Goal: Task Accomplishment & Management: Manage account settings

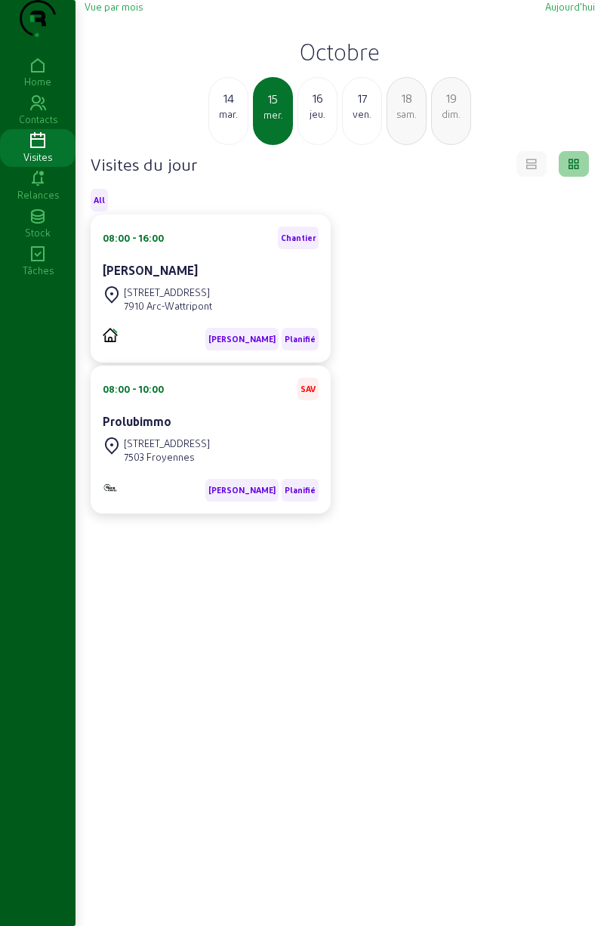
click at [561, 45] on div "Vue par mois Aujourd'hui Octobre [DATE] mer. 16 jeu. 17 ven. 18 [PERSON_NAME]. …" at bounding box center [340, 72] width 511 height 145
click at [563, 12] on span "Aujourd'hui" at bounding box center [570, 6] width 50 height 11
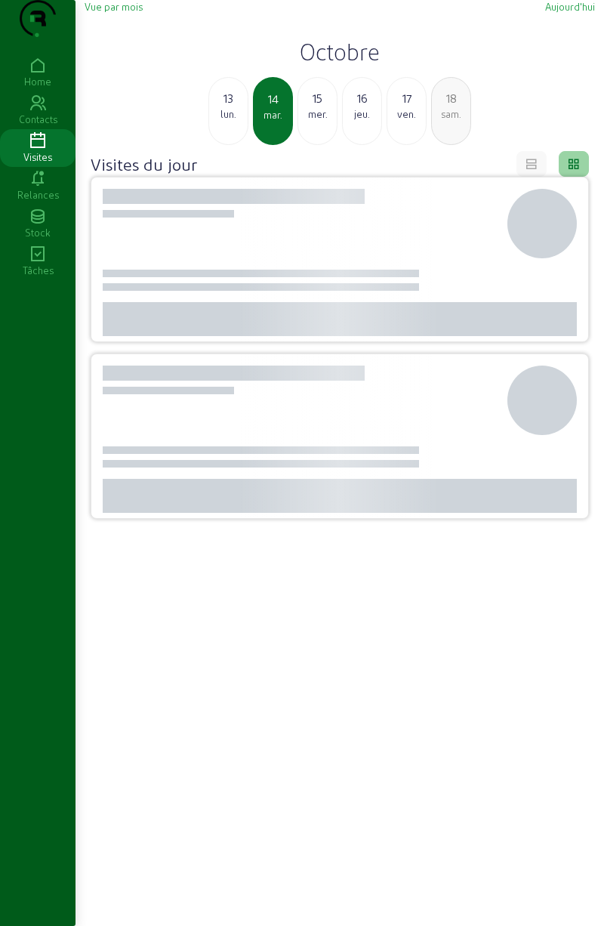
click at [562, 12] on span "Aujourd'hui" at bounding box center [570, 6] width 50 height 11
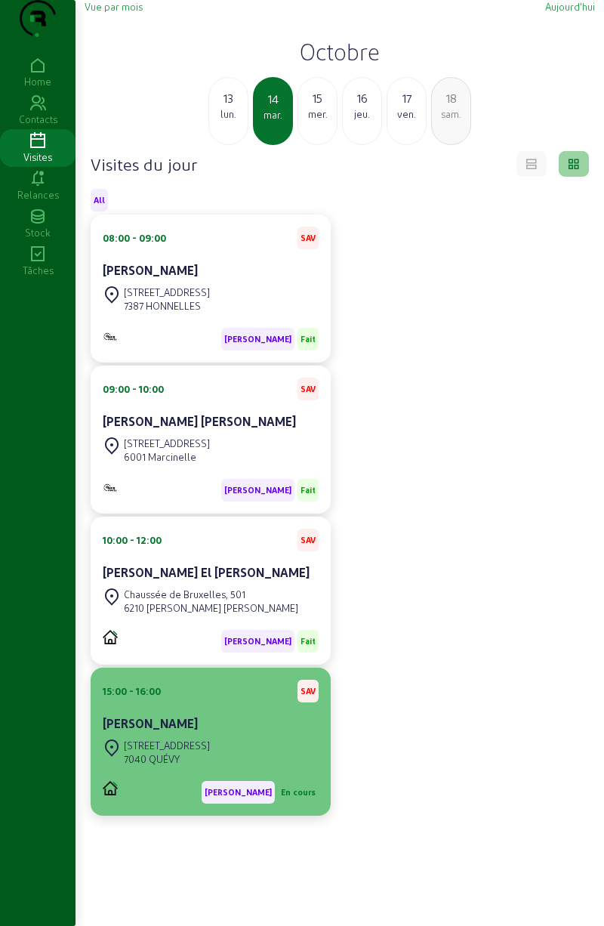
click at [158, 767] on div "[STREET_ADDRESS]" at bounding box center [156, 752] width 107 height 33
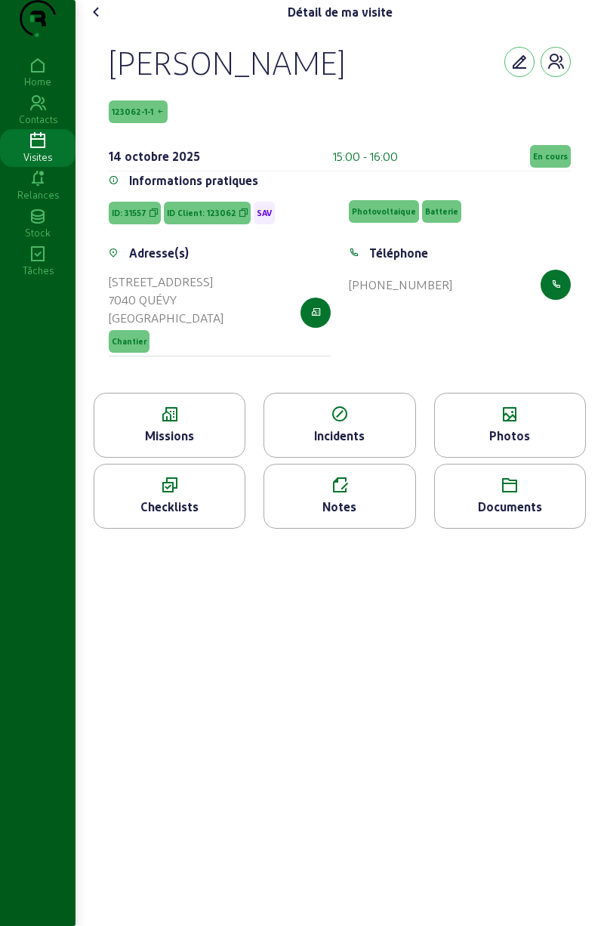
click at [507, 424] on icon at bounding box center [510, 415] width 150 height 18
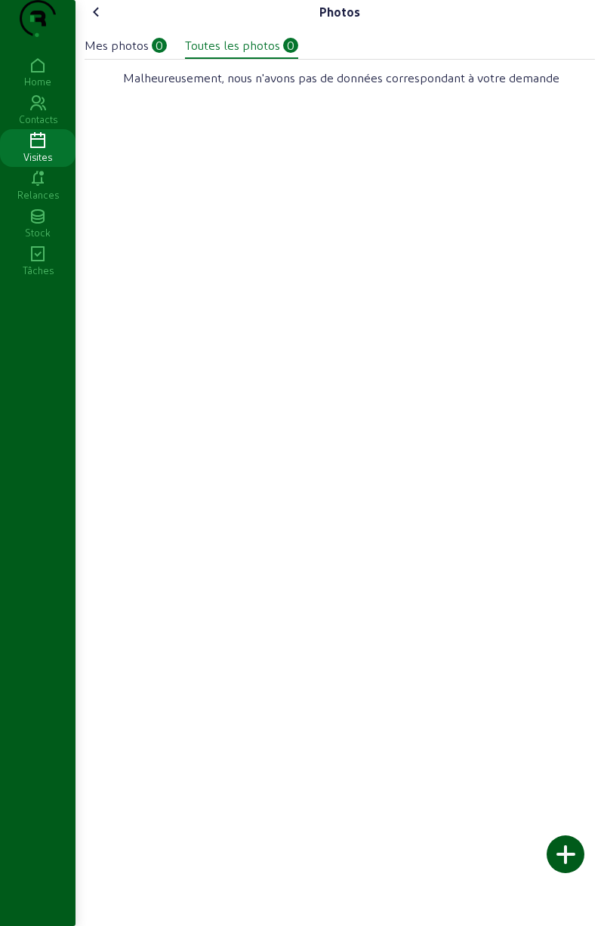
click at [555, 861] on div at bounding box center [566, 854] width 38 height 38
click at [572, 844] on div at bounding box center [566, 854] width 38 height 38
click at [558, 851] on div at bounding box center [566, 854] width 38 height 38
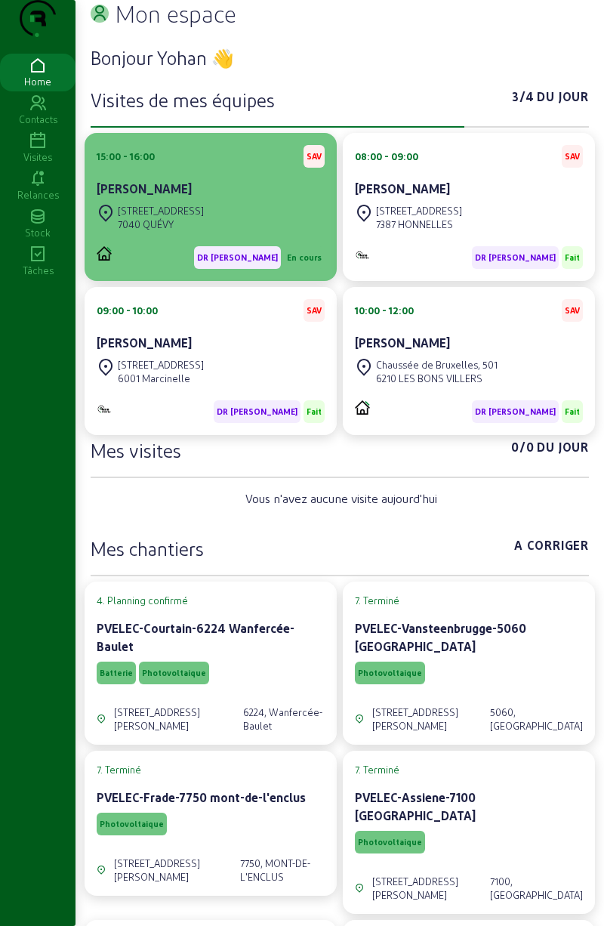
click at [178, 231] on div "7040 QUÉVY" at bounding box center [161, 225] width 86 height 14
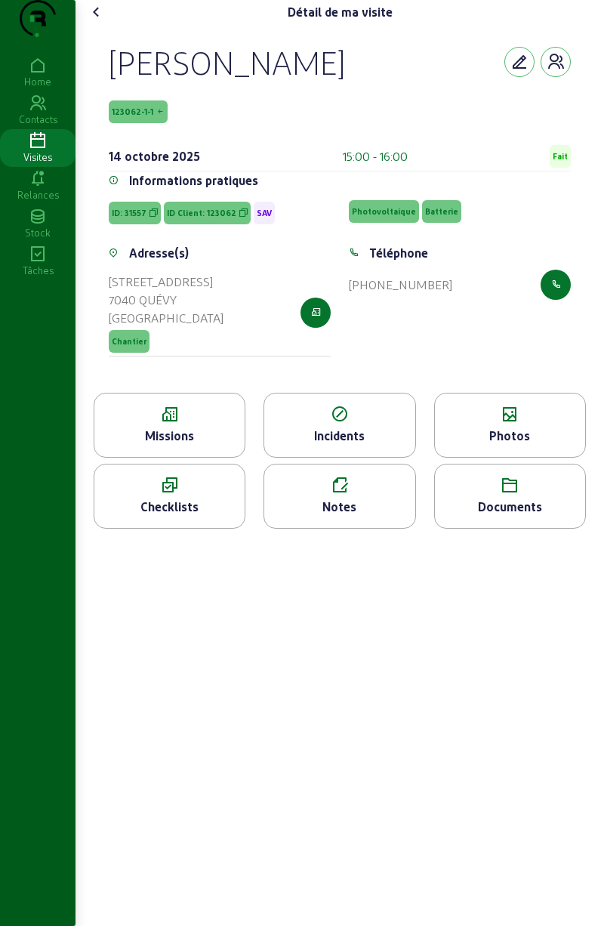
click at [348, 495] on icon at bounding box center [339, 486] width 150 height 18
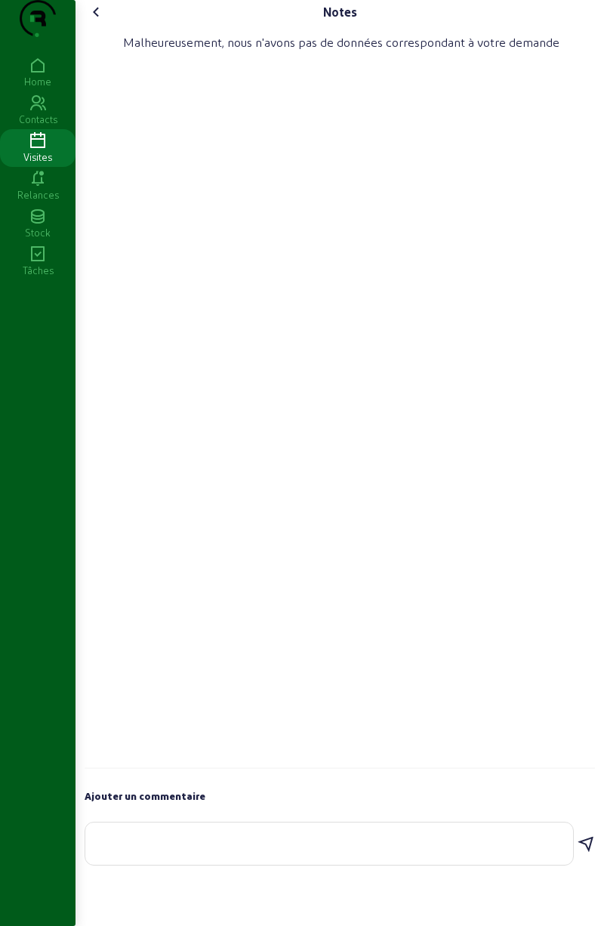
click at [305, 865] on div at bounding box center [329, 844] width 464 height 42
click at [294, 865] on div at bounding box center [329, 844] width 464 height 42
click at [321, 838] on textarea ". ." at bounding box center [329, 829] width 464 height 18
type textarea "."
click at [311, 502] on div "Malheureusement, nous n'avons pas de données correspondant à votre demande" at bounding box center [340, 396] width 511 height 745
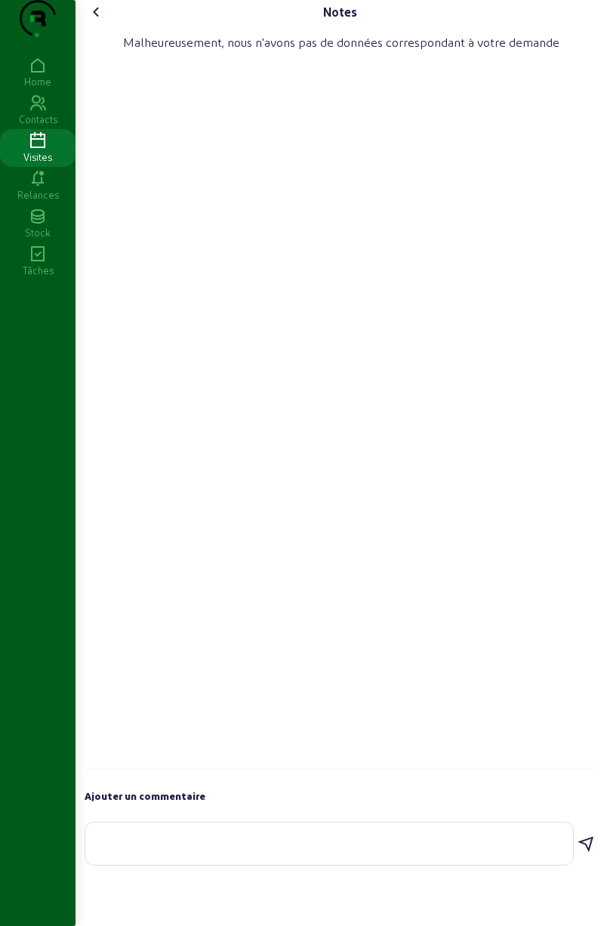
click at [301, 850] on textarea at bounding box center [329, 841] width 464 height 18
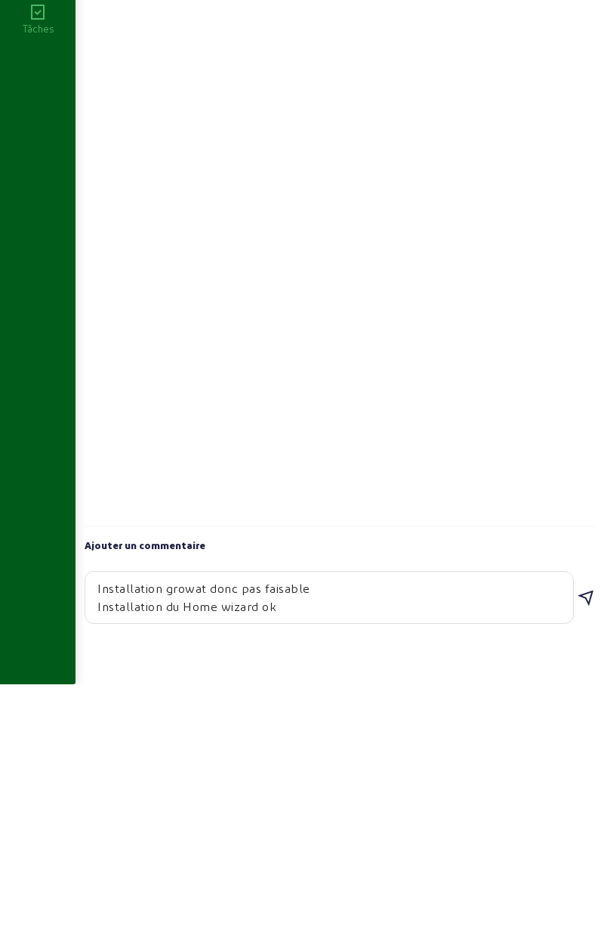
type textarea "Installation growat donc pas faisable Installation du Home wizard ok"
click at [585, 849] on icon at bounding box center [586, 840] width 18 height 18
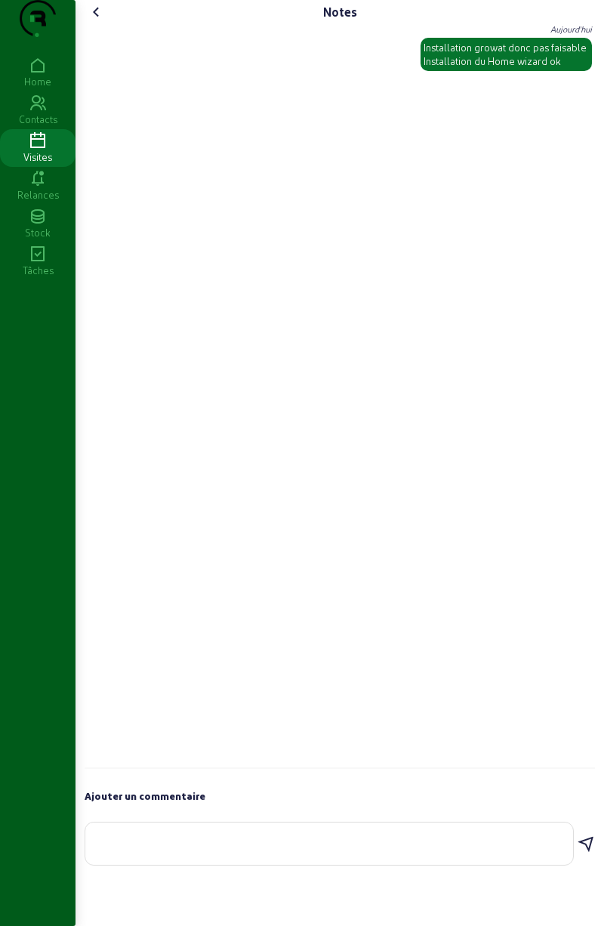
click at [51, 88] on div "Home" at bounding box center [38, 82] width 76 height 14
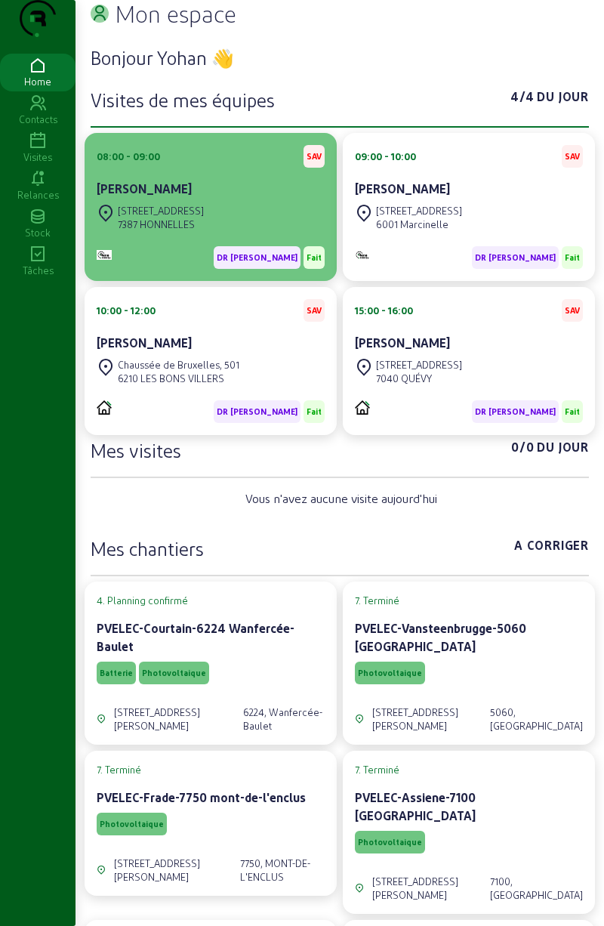
click at [257, 267] on div "DR YOHAN - E Fait" at bounding box center [211, 251] width 228 height 35
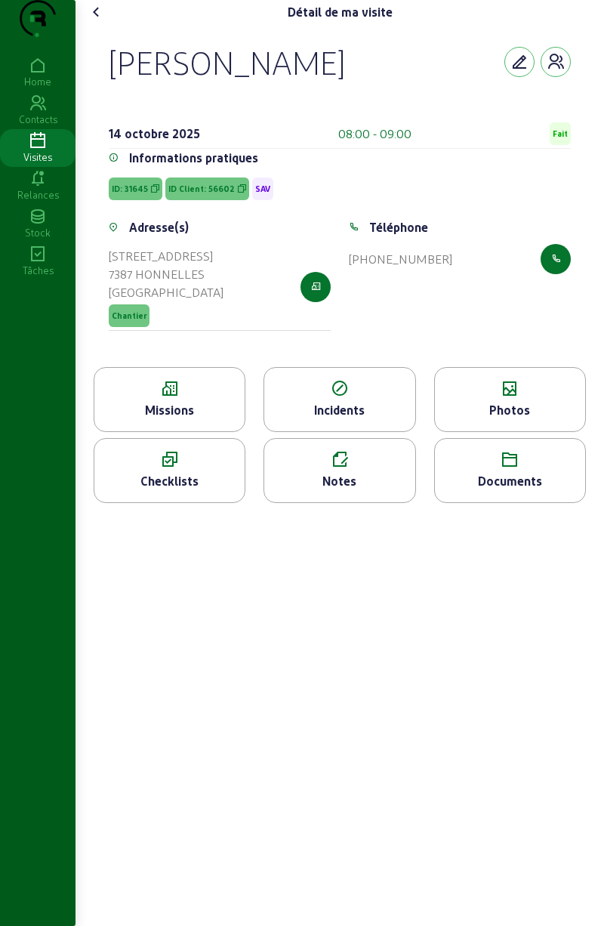
click at [44, 88] on div "Home" at bounding box center [38, 82] width 76 height 14
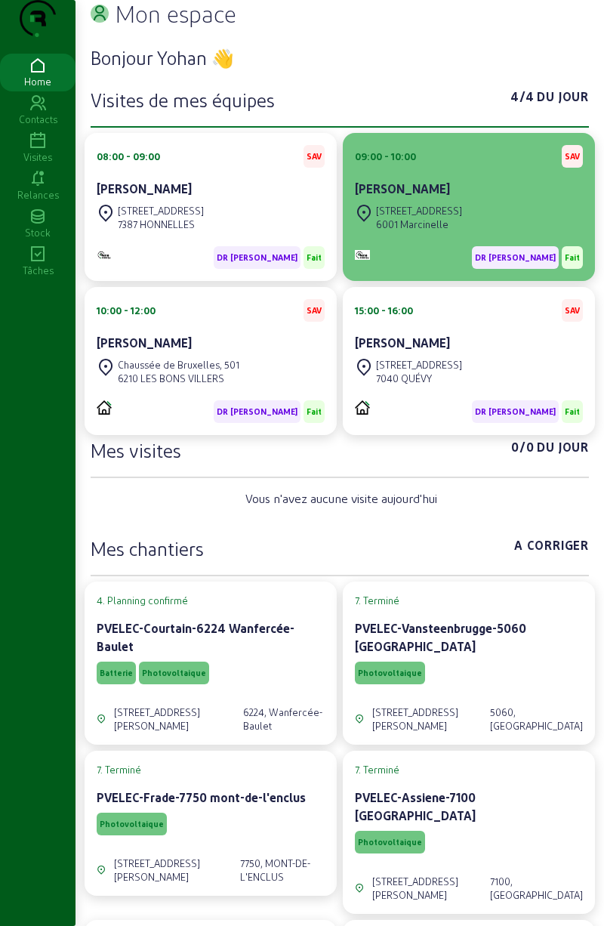
click at [515, 234] on div "avenue Mascaux 118 6001 Marcinelle" at bounding box center [469, 217] width 228 height 33
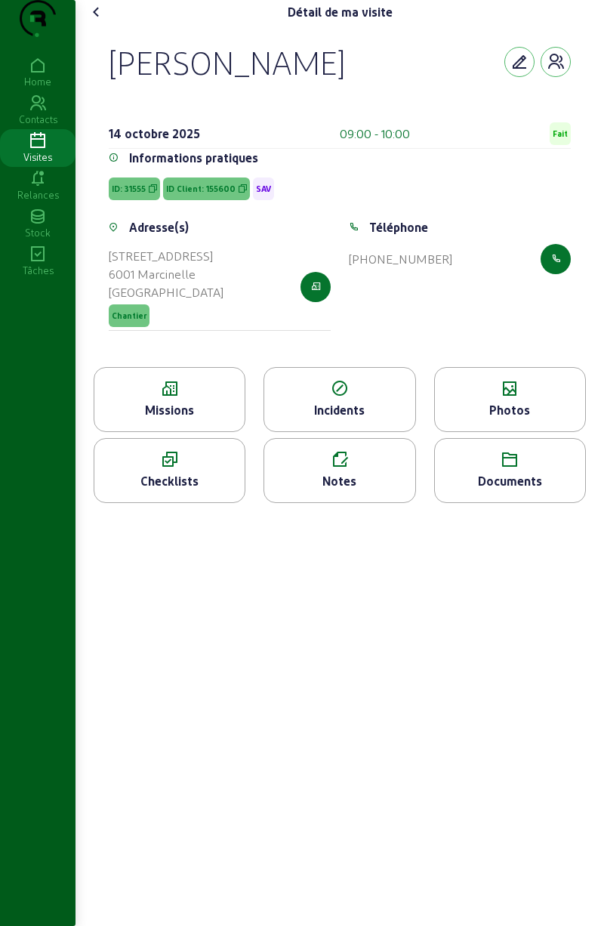
click at [130, 57] on div "Anne Marie Philippe 14 octobre 2025 09:00 - 10:00 Fait Informations pratiques I…" at bounding box center [340, 195] width 499 height 343
click at [94, 21] on icon at bounding box center [97, 12] width 18 height 18
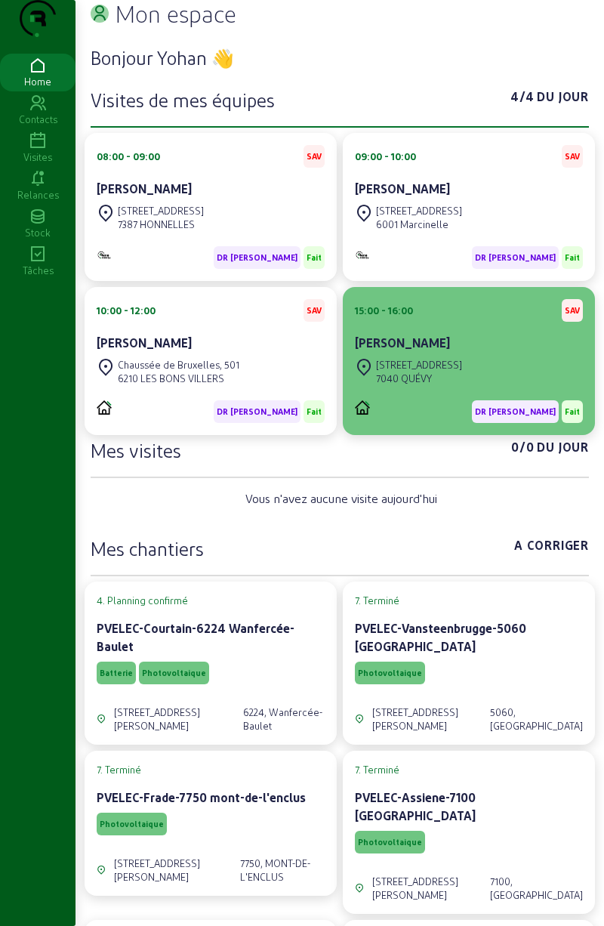
click at [514, 387] on div "[STREET_ADDRESS]" at bounding box center [469, 371] width 228 height 33
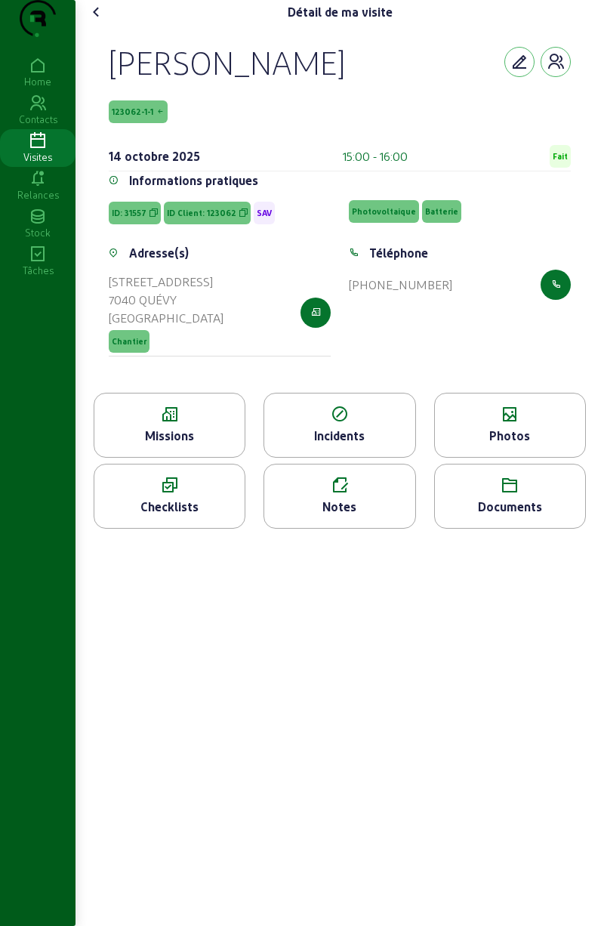
click at [369, 516] on div "Notes" at bounding box center [339, 507] width 150 height 18
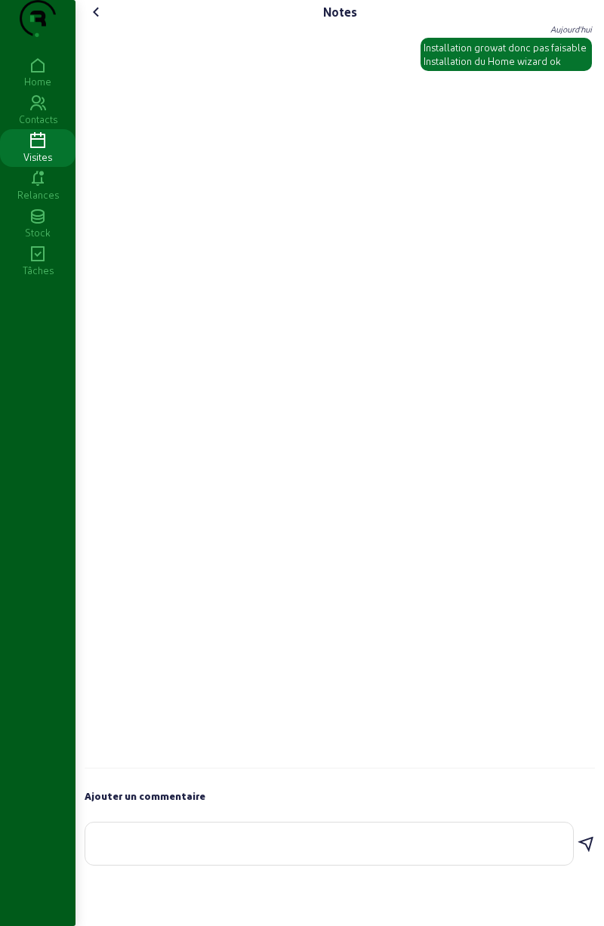
click at [106, 21] on icon at bounding box center [97, 12] width 18 height 18
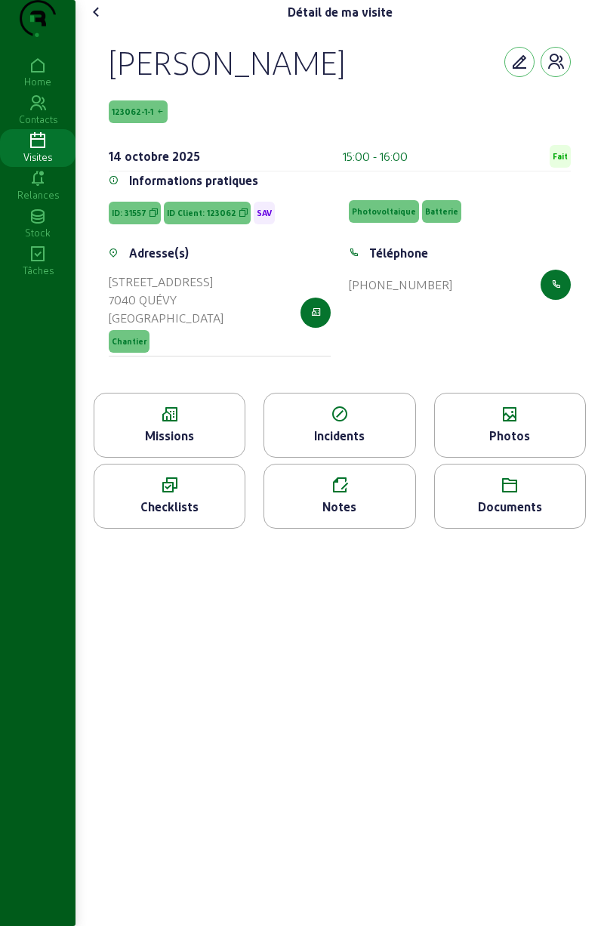
click at [521, 424] on icon at bounding box center [510, 415] width 150 height 18
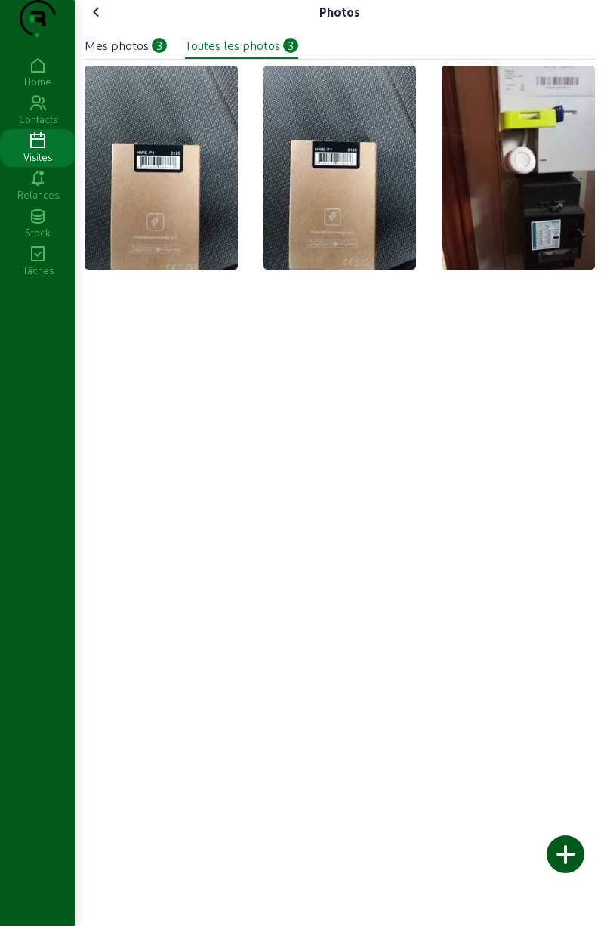
click at [571, 860] on div at bounding box center [566, 854] width 38 height 38
